Goal: Task Accomplishment & Management: Complete application form

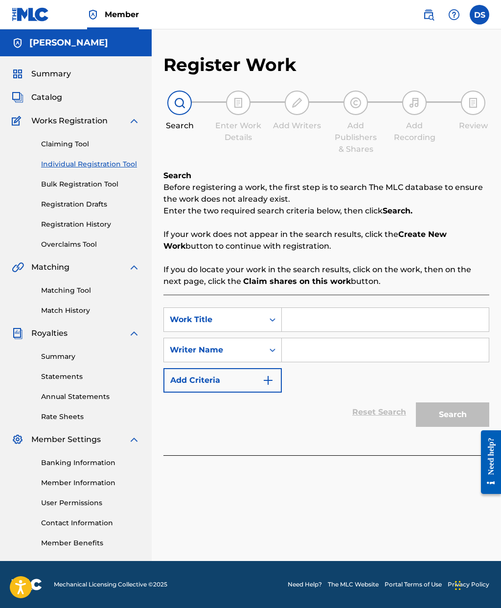
click at [313, 311] on input "Search Form" at bounding box center [385, 320] width 207 height 24
type input "Nutty Buddy"
click at [315, 353] on input "Search Form" at bounding box center [385, 350] width 207 height 24
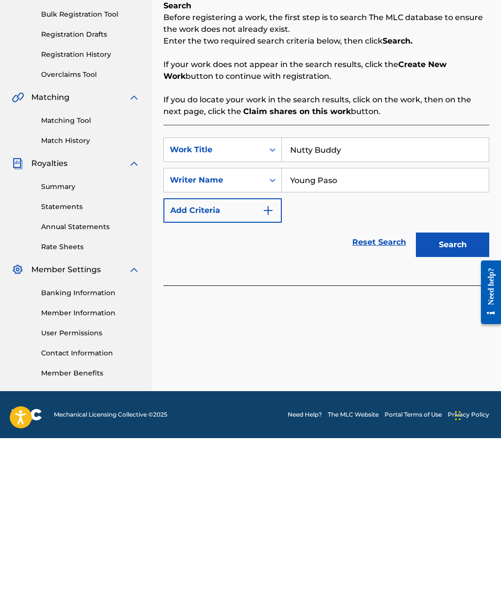
type input "Young Paso"
click at [447, 402] on button "Search" at bounding box center [452, 414] width 73 height 24
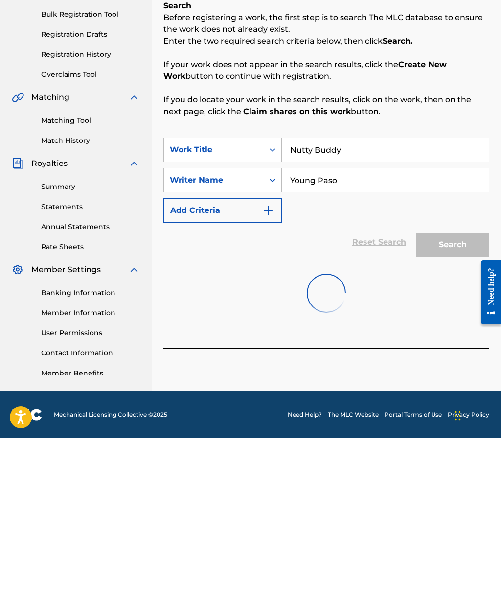
scroll to position [39, 0]
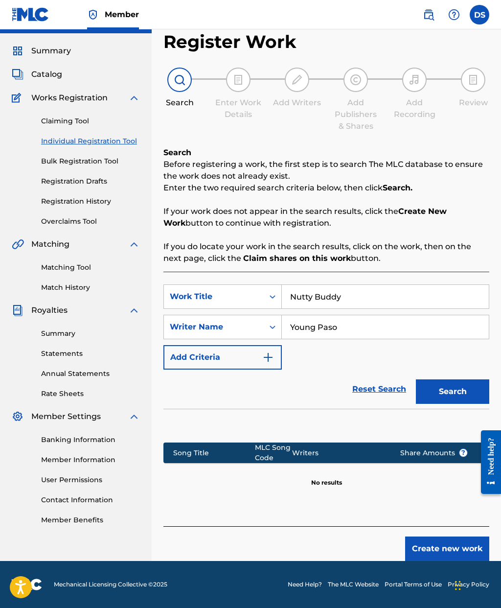
click at [449, 537] on button "Create new work" at bounding box center [447, 549] width 84 height 24
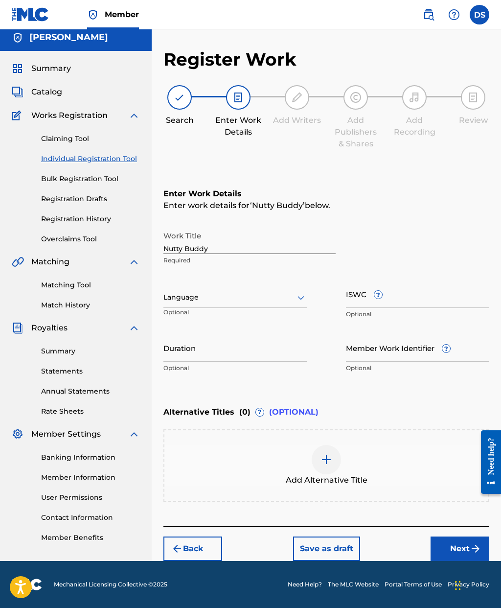
scroll to position [5, 0]
click at [250, 361] on input "Duration" at bounding box center [235, 348] width 143 height 28
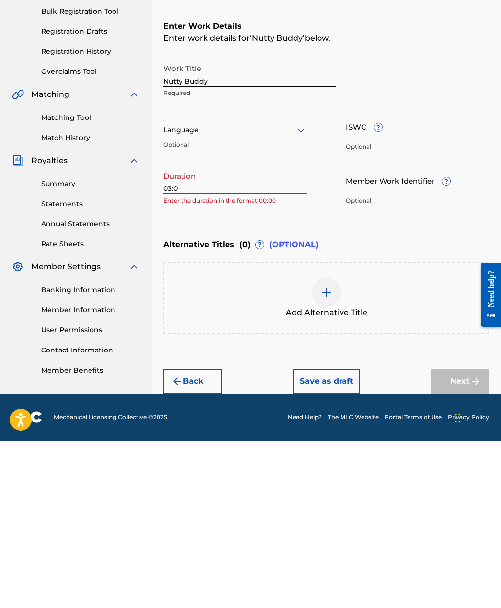
scroll to position [39, 0]
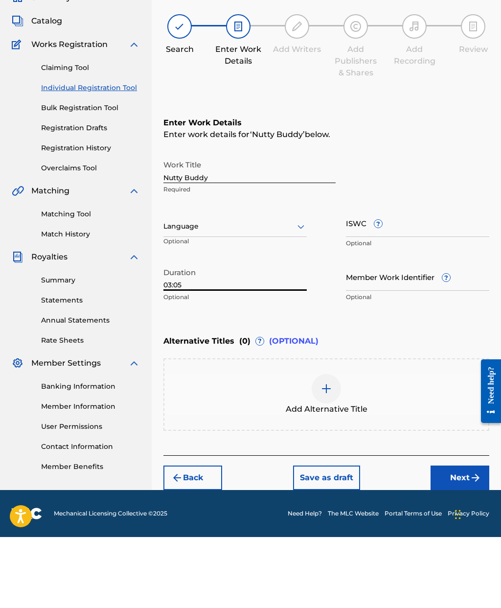
type input "03:05"
click at [388, 334] on input "Member Work Identifier ?" at bounding box center [417, 348] width 143 height 28
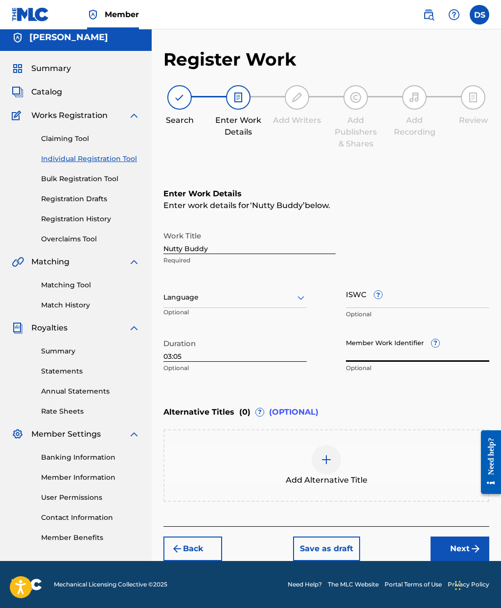
paste input "199479986912"
type input "199479986912"
click at [455, 537] on button "Next" at bounding box center [460, 549] width 59 height 24
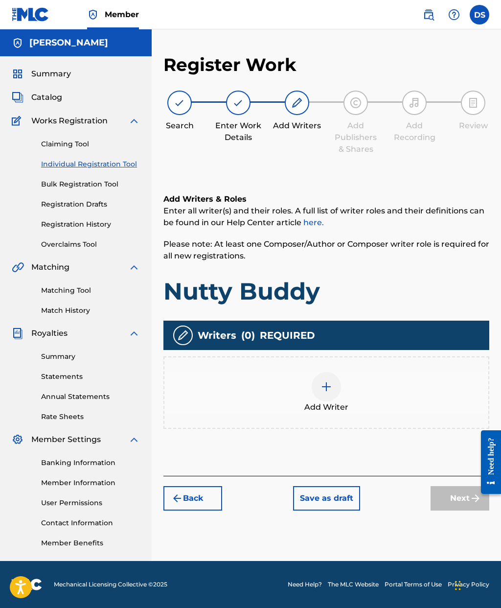
click at [325, 381] on img at bounding box center [327, 387] width 12 height 12
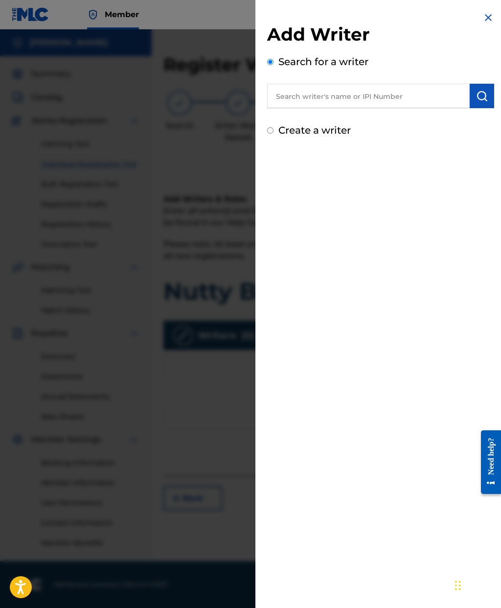
click at [410, 102] on input "text" at bounding box center [368, 96] width 203 height 24
type input "[PERSON_NAME]"
click at [483, 96] on img "submit" at bounding box center [482, 96] width 12 height 12
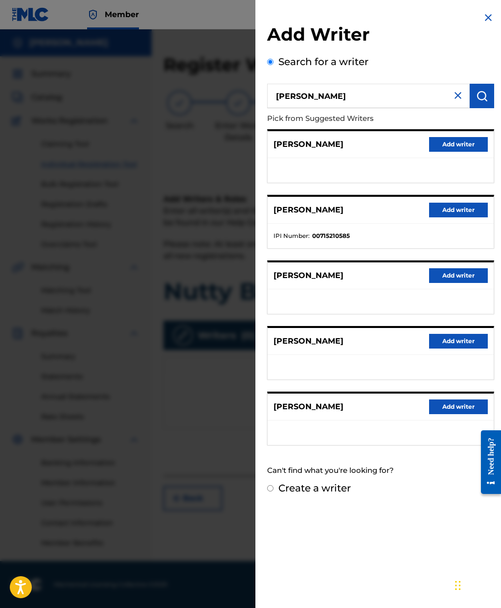
click at [466, 340] on button "Add writer" at bounding box center [458, 341] width 59 height 15
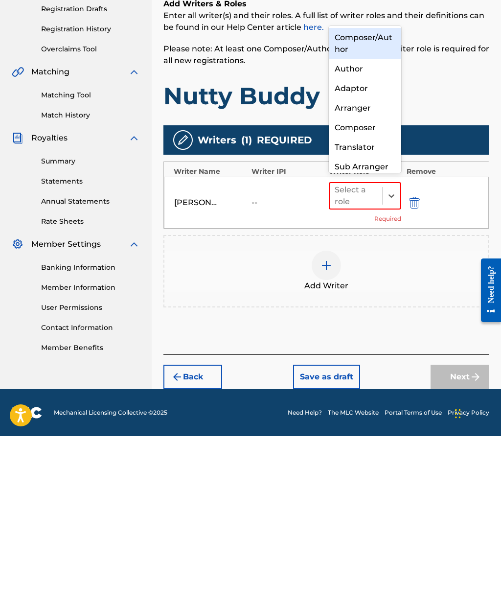
click at [363, 290] on div "Composer" at bounding box center [365, 300] width 72 height 20
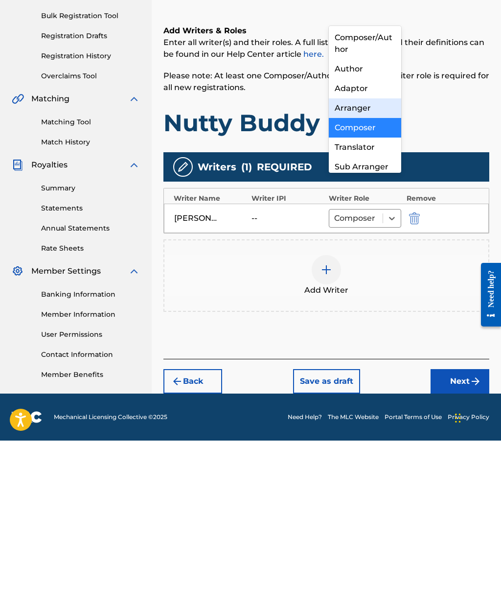
click at [373, 266] on div "Arranger" at bounding box center [365, 276] width 72 height 20
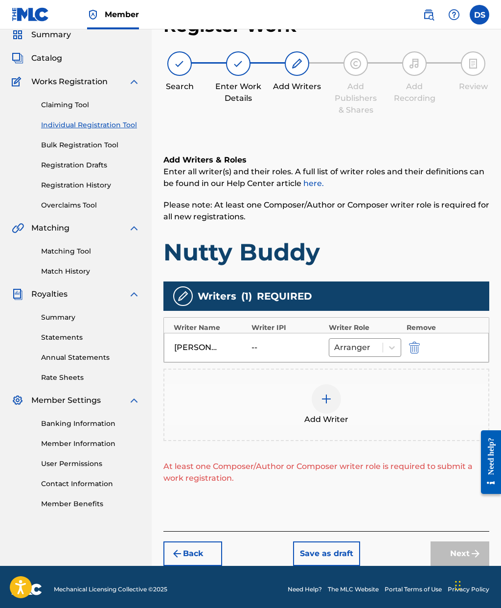
click at [262, 351] on div "--" at bounding box center [274, 348] width 44 height 12
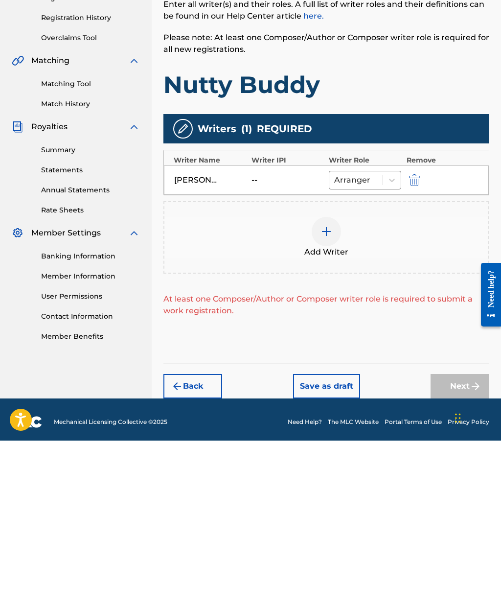
scroll to position [44, 0]
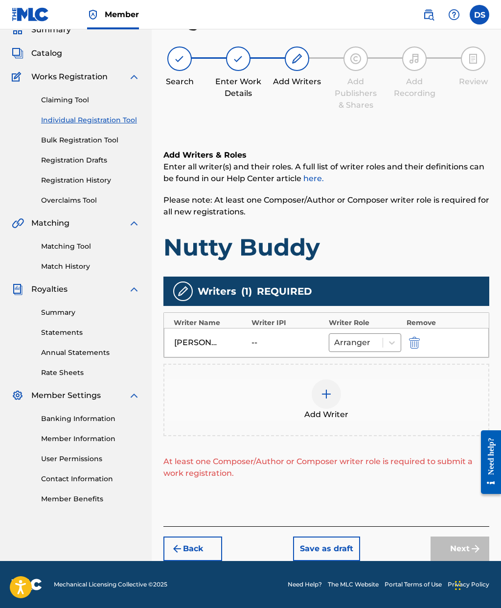
click at [444, 269] on div "Add Writers & Roles Enter all writer(s) and their roles. A full list of writer …" at bounding box center [327, 326] width 326 height 401
click at [413, 343] on img "submit" at bounding box center [414, 343] width 11 height 12
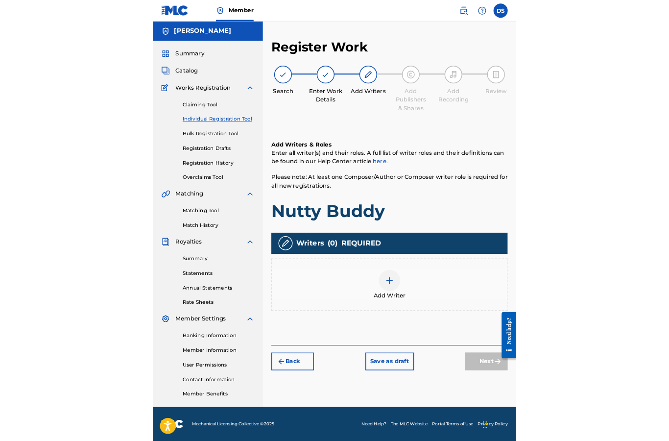
scroll to position [39, 0]
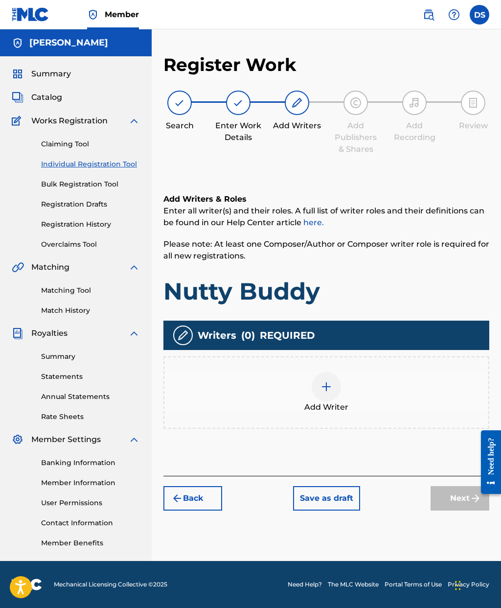
click at [206, 486] on button "Back" at bounding box center [193, 498] width 59 height 24
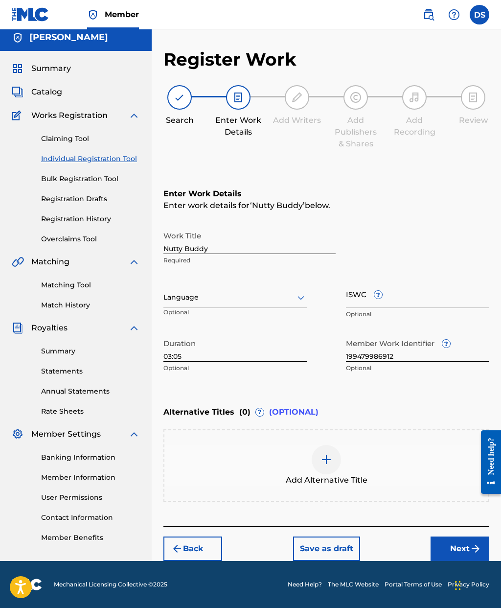
click at [202, 537] on button "Back" at bounding box center [193, 549] width 59 height 24
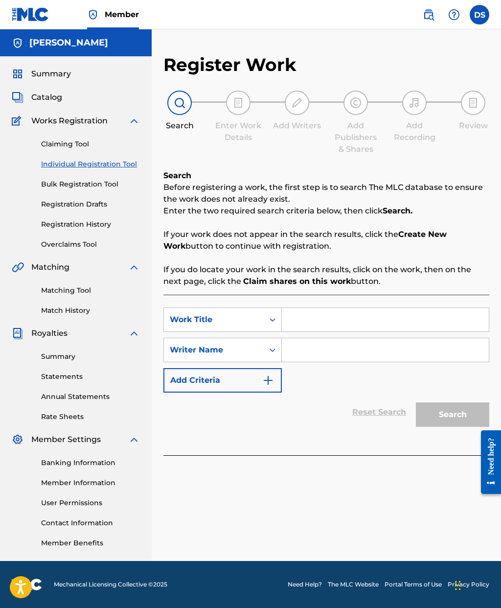
click at [361, 308] on input "Search Form" at bounding box center [385, 320] width 207 height 24
type input "Nutty Buddy"
click at [325, 338] on input "Search Form" at bounding box center [385, 350] width 207 height 24
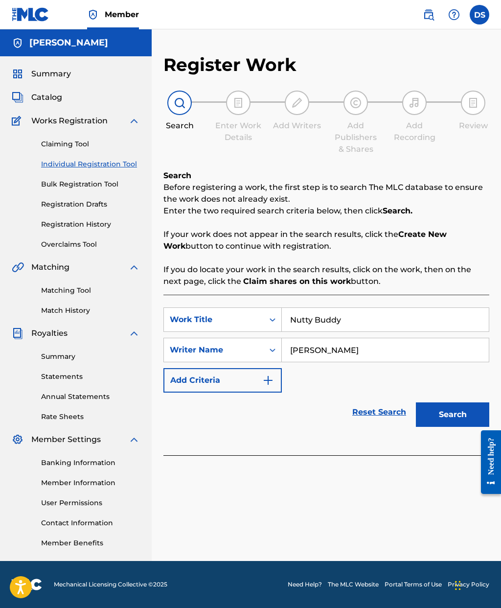
type input "[PERSON_NAME]"
click at [462, 402] on button "Search" at bounding box center [452, 414] width 73 height 24
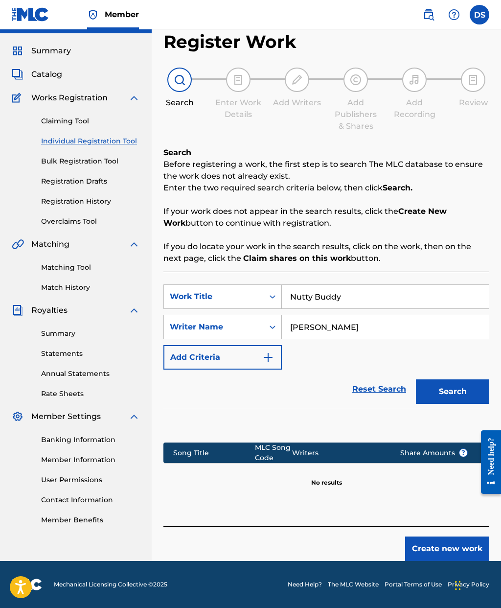
click at [459, 537] on button "Create new work" at bounding box center [447, 549] width 84 height 24
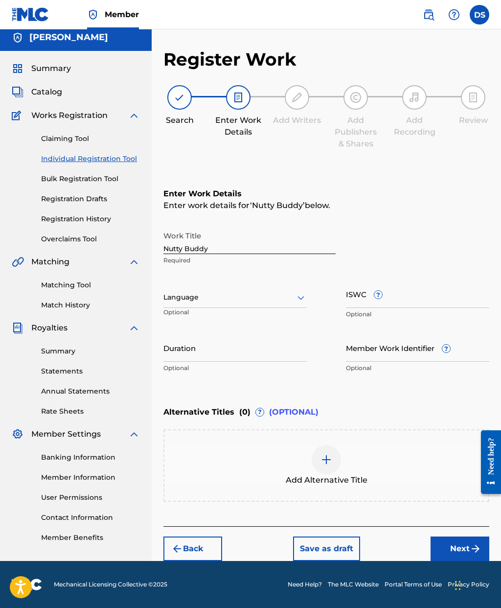
click at [268, 334] on input "Duration" at bounding box center [235, 348] width 143 height 28
type input "03:05"
click at [372, 334] on input "Member Work Identifier ?" at bounding box center [417, 348] width 143 height 28
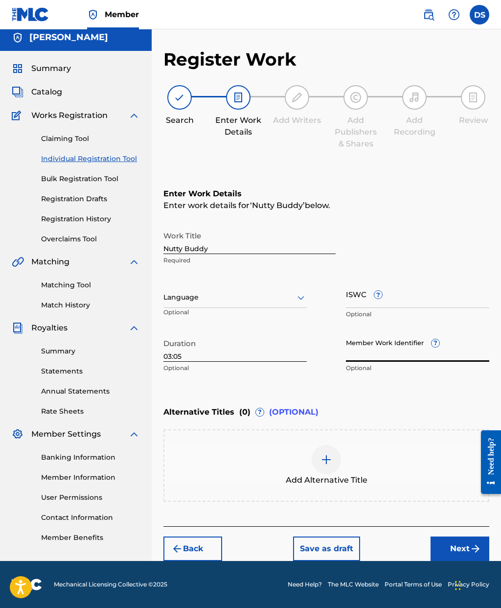
paste input "199479986912"
type input "199479986912"
click at [455, 537] on button "Next" at bounding box center [460, 549] width 59 height 24
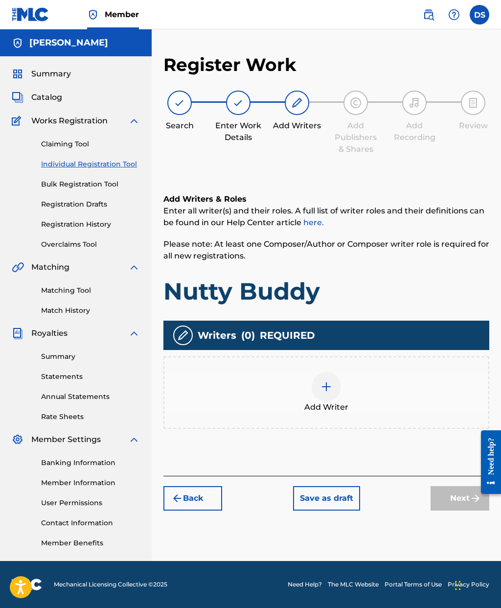
click at [331, 381] on img at bounding box center [327, 387] width 12 height 12
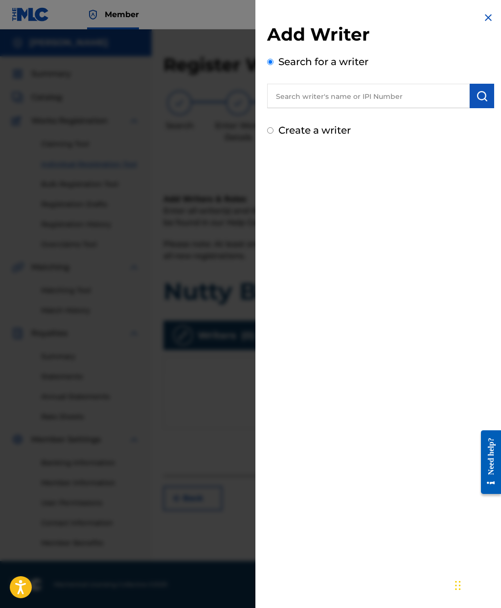
click at [369, 94] on input "text" at bounding box center [368, 96] width 203 height 24
type input "[PERSON_NAME]"
click at [483, 92] on img "submit" at bounding box center [482, 96] width 12 height 12
